Goal: Information Seeking & Learning: Learn about a topic

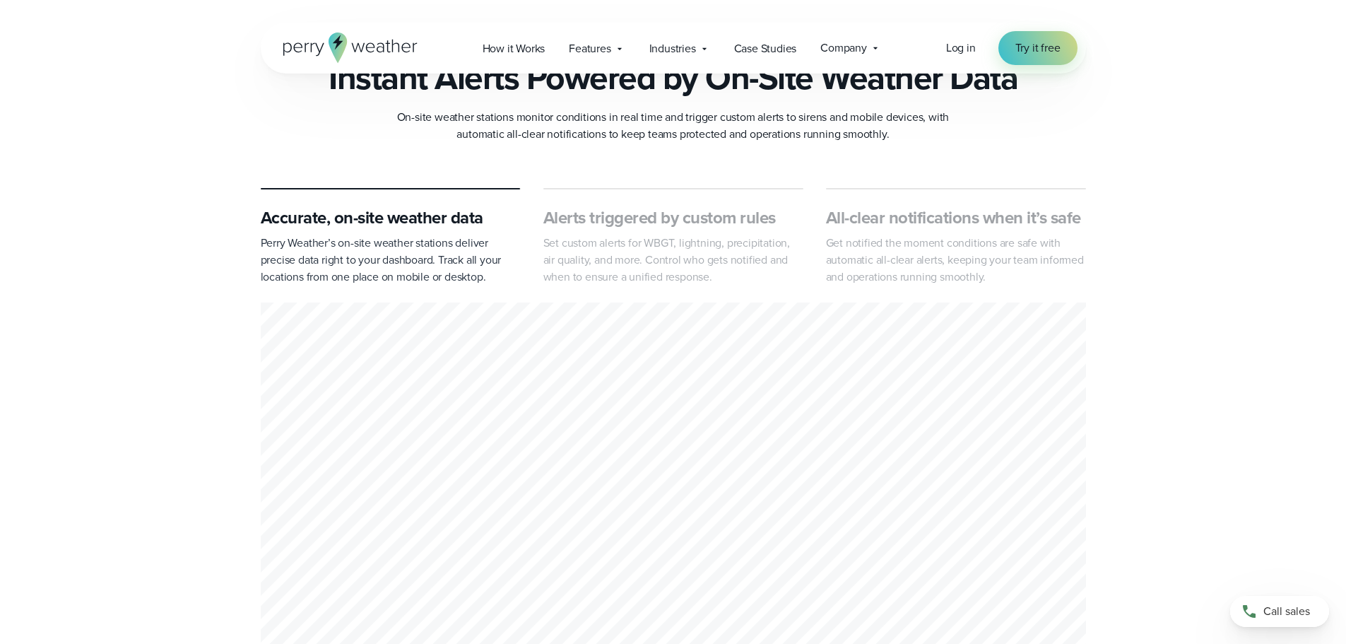
scroll to position [777, 0]
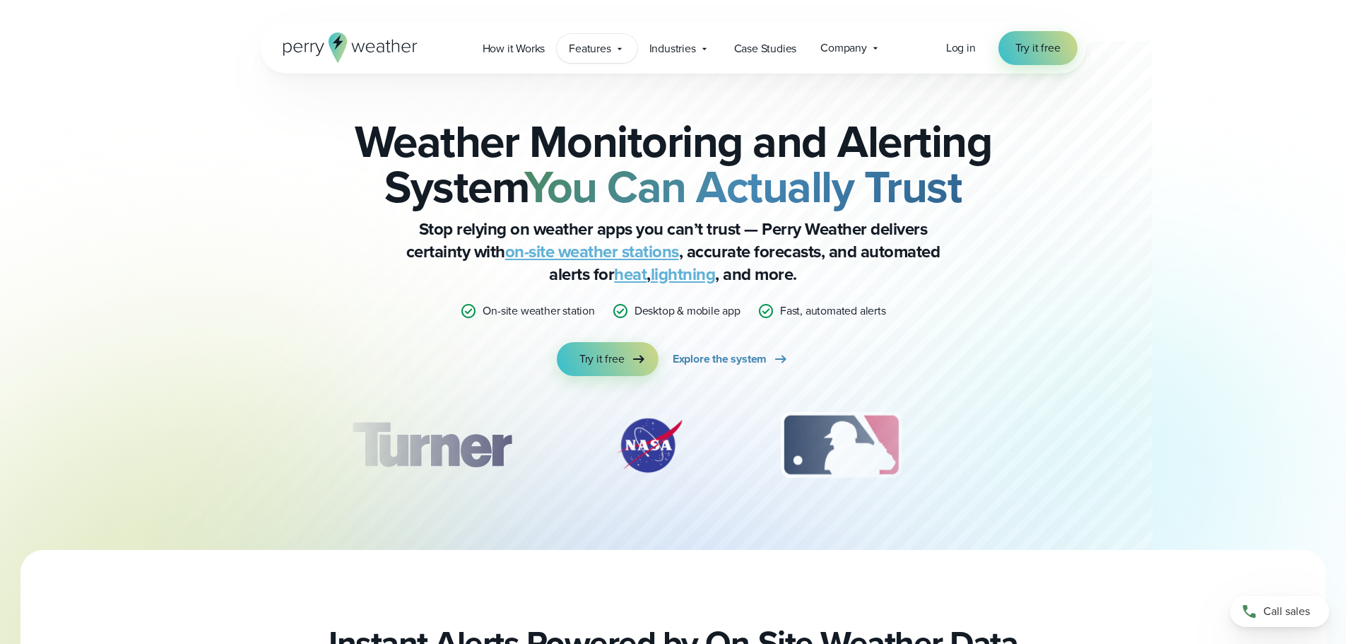
click at [605, 54] on span "Features" at bounding box center [590, 48] width 42 height 17
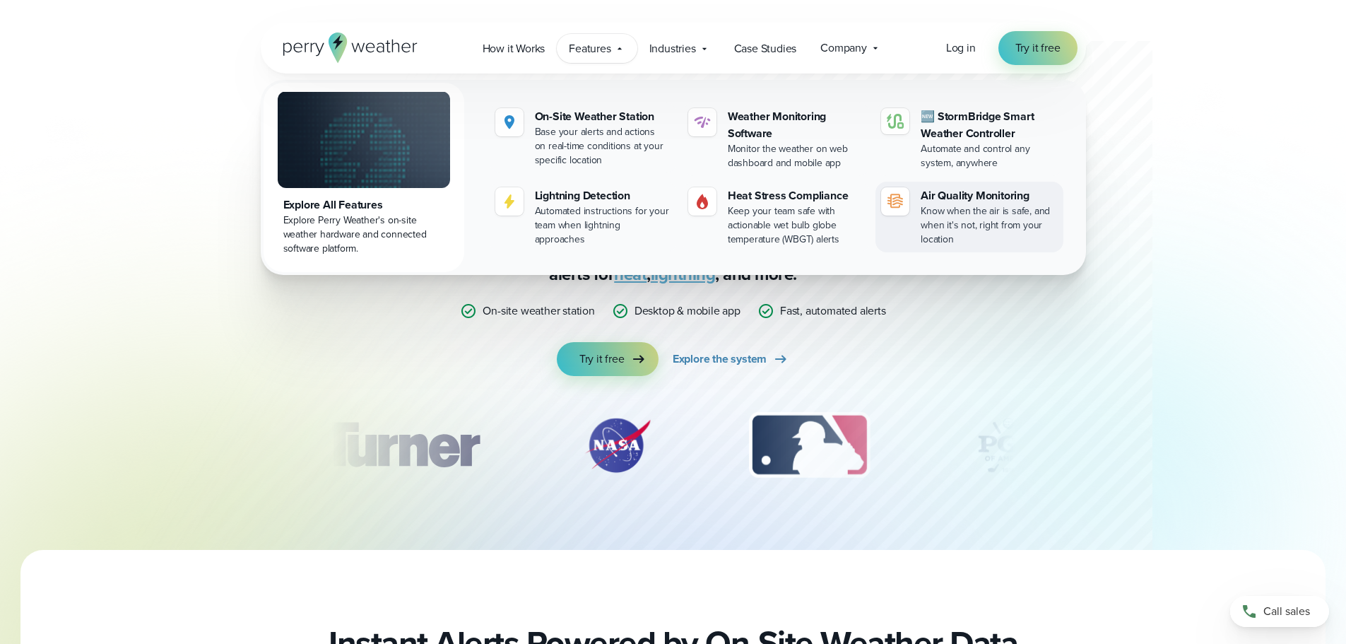
click at [1010, 199] on div "Air Quality Monitoring" at bounding box center [989, 195] width 136 height 17
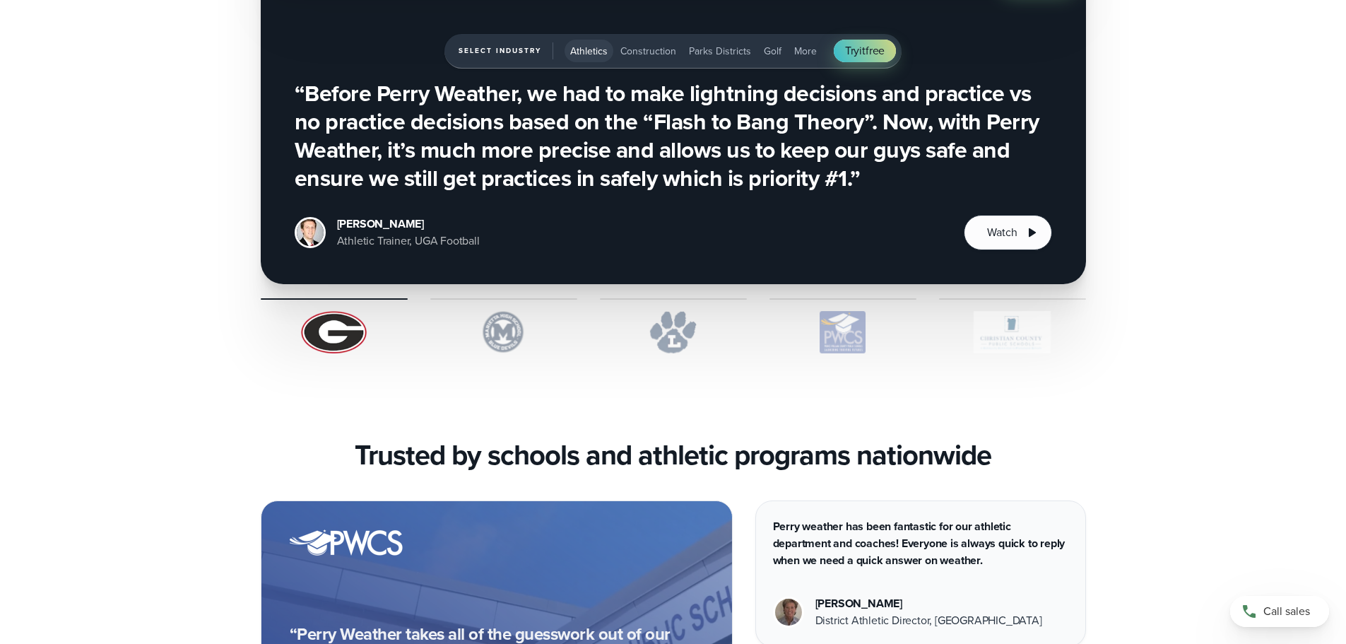
scroll to position [4099, 0]
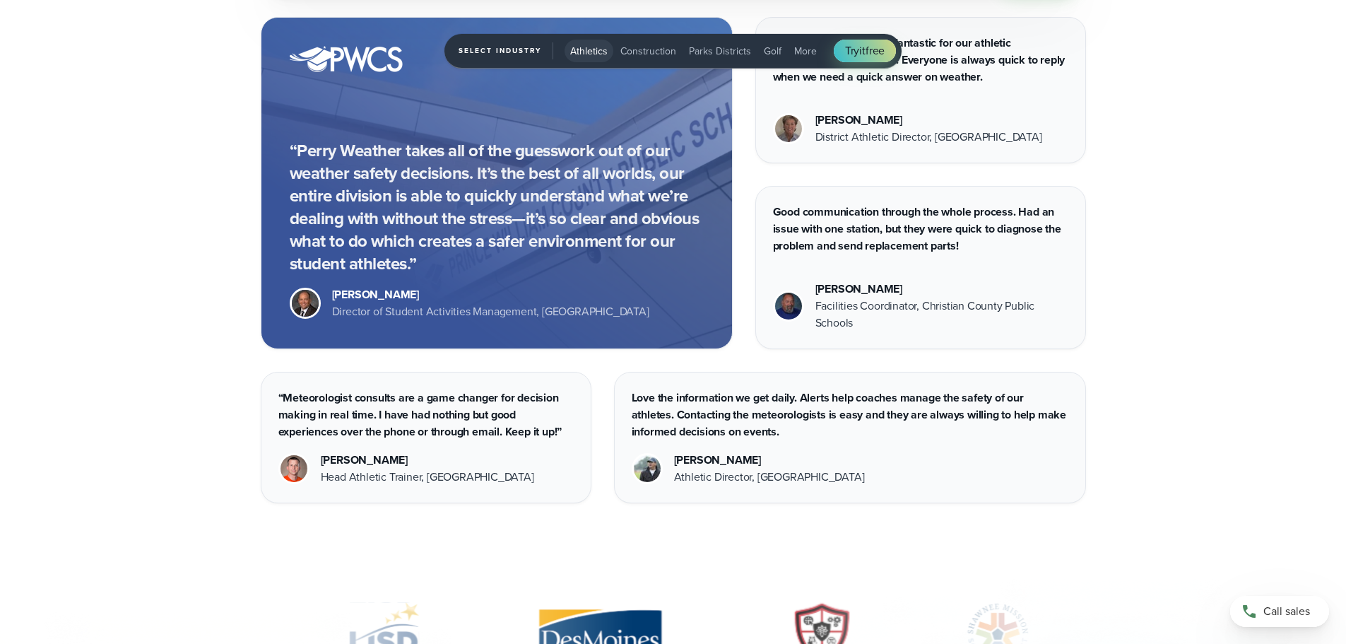
click at [1114, 135] on div "“Perry Weather takes all of the guesswork out of our weather safety decisions. …" at bounding box center [674, 260] width 1018 height 486
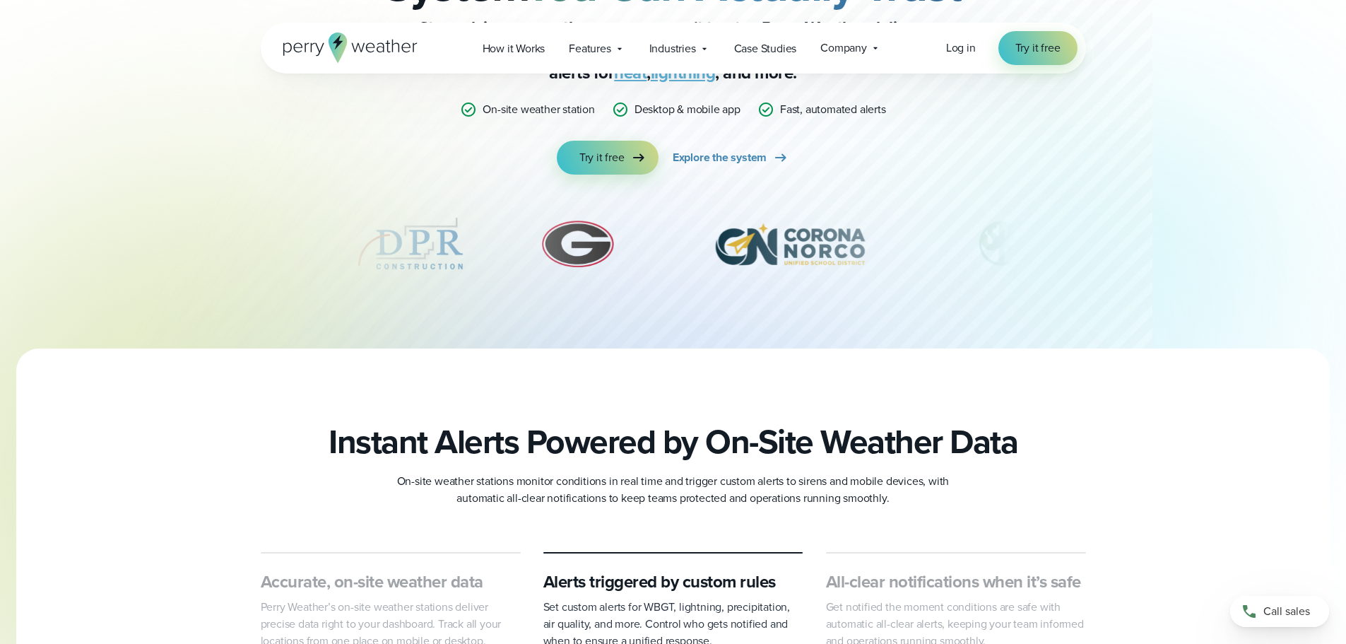
scroll to position [0, 0]
